Goal: Find specific page/section: Find specific page/section

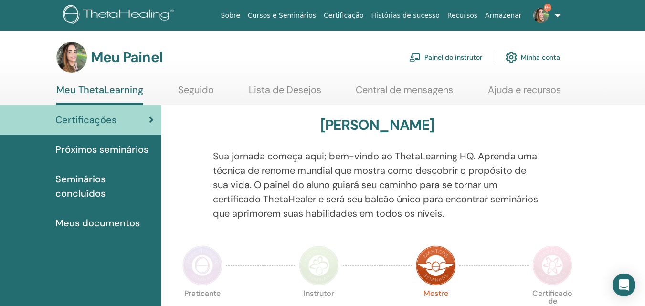
click at [458, 58] on font "Painel do instrutor" at bounding box center [453, 57] width 58 height 9
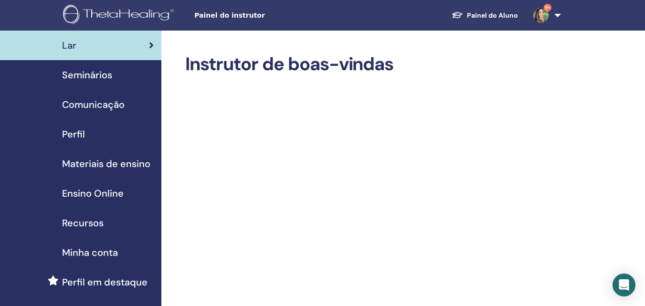
click at [105, 75] on span "Seminários" at bounding box center [87, 75] width 50 height 14
